Goal: Navigation & Orientation: Go to known website

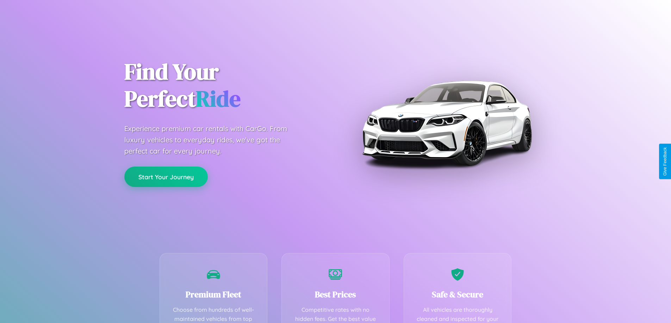
click at [166, 177] on button "Start Your Journey" at bounding box center [165, 177] width 83 height 20
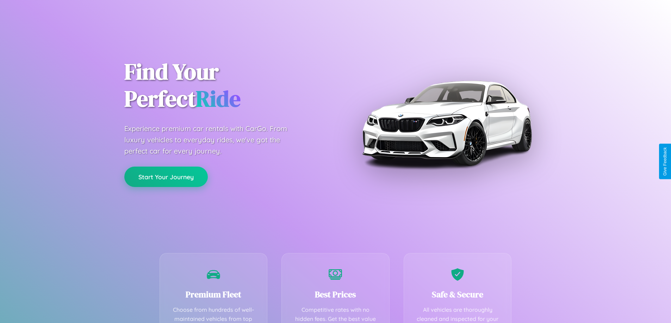
click at [166, 177] on button "Start Your Journey" at bounding box center [165, 177] width 83 height 20
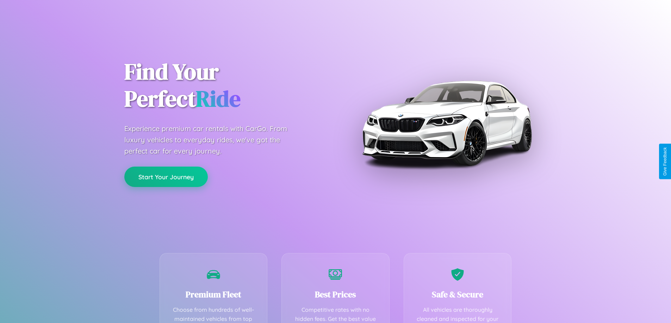
click at [166, 177] on button "Start Your Journey" at bounding box center [165, 177] width 83 height 20
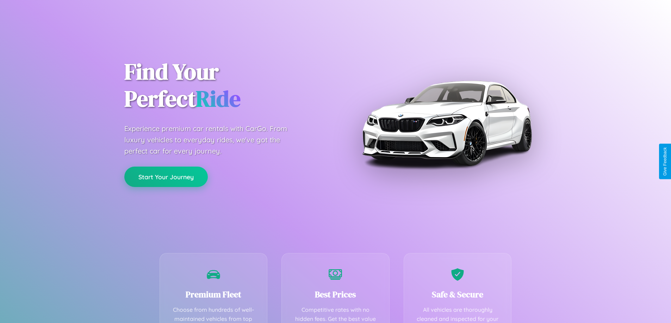
click at [166, 177] on button "Start Your Journey" at bounding box center [165, 177] width 83 height 20
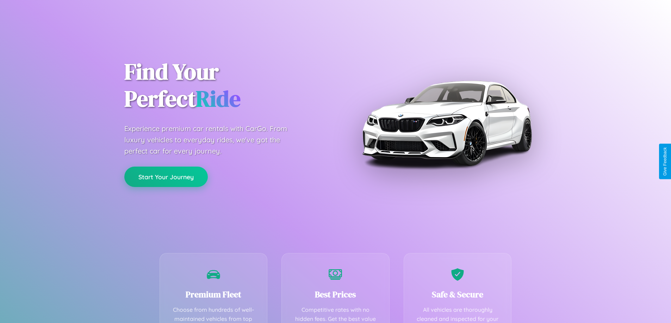
click at [166, 177] on button "Start Your Journey" at bounding box center [165, 177] width 83 height 20
